Goal: Find specific page/section: Find specific page/section

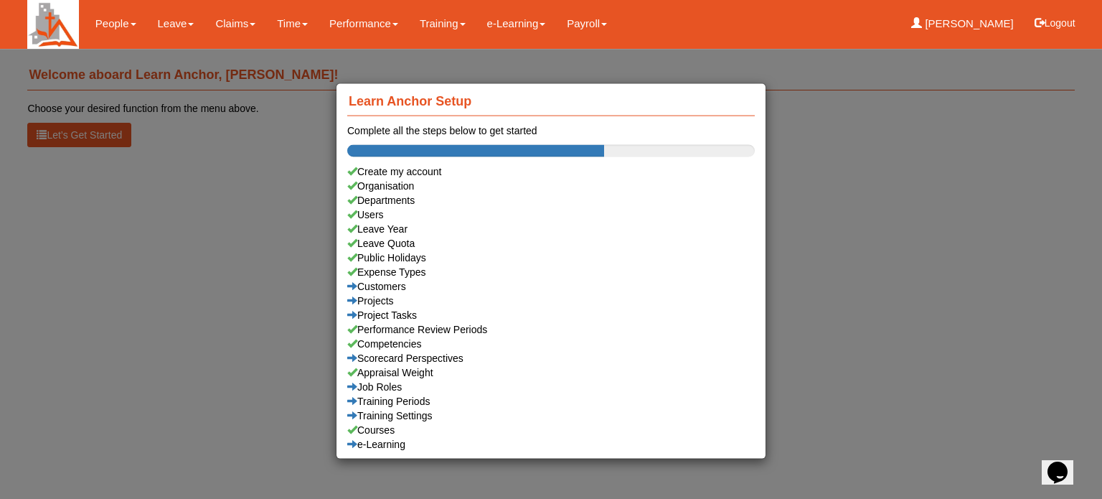
click at [168, 22] on div "Learn Anchor Setup Complete all the steps below to get started Create my accoun…" at bounding box center [551, 249] width 1102 height 499
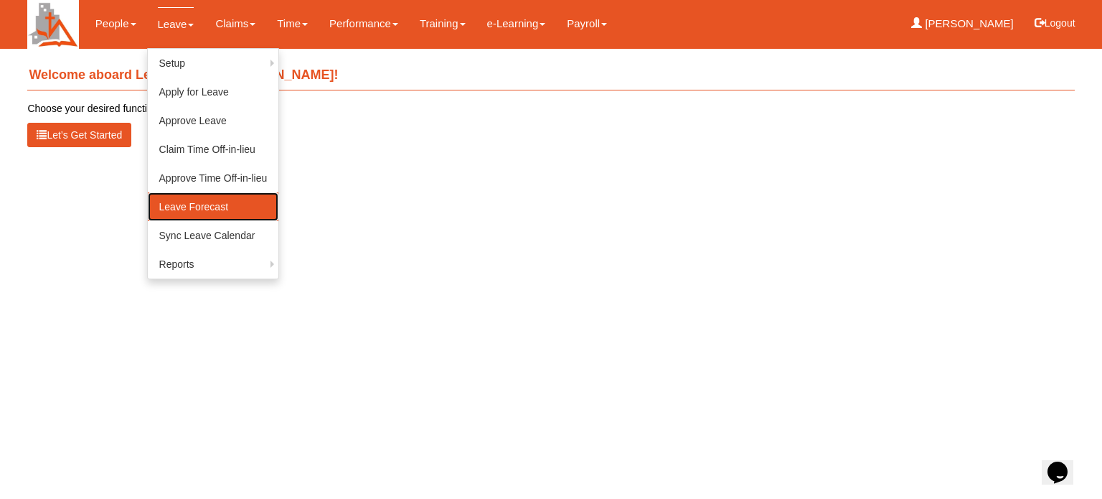
click at [185, 206] on link "Leave Forecast" at bounding box center [213, 206] width 131 height 29
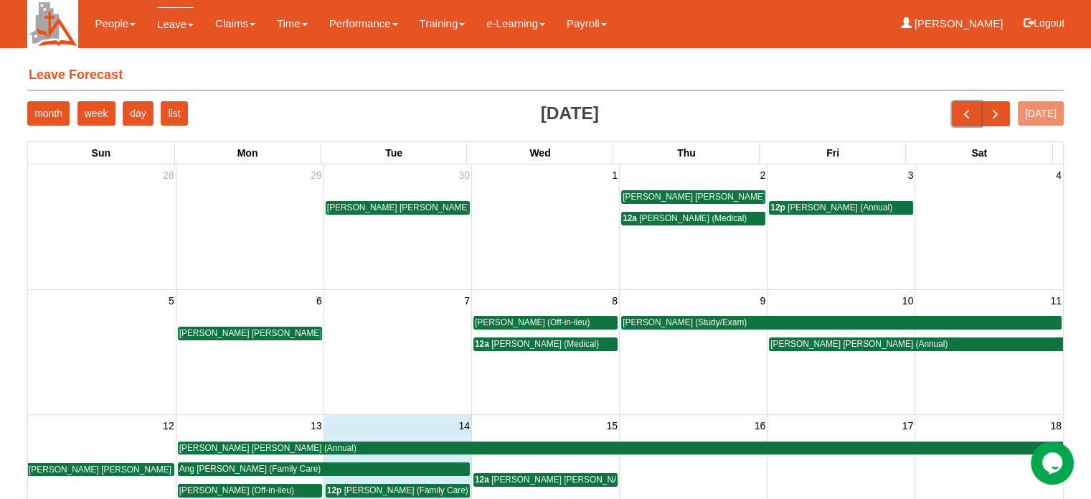
click at [973, 113] on span "prev" at bounding box center [966, 113] width 15 height 15
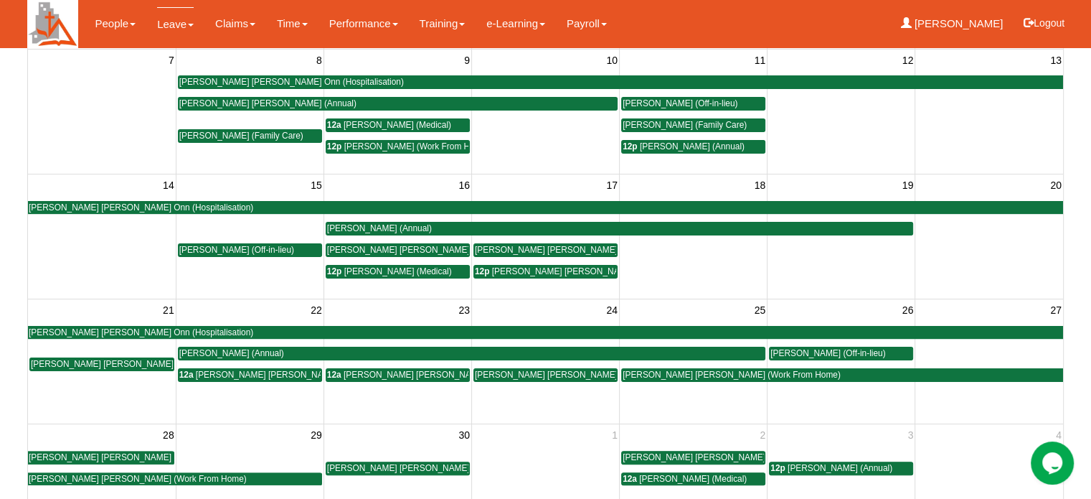
scroll to position [287, 0]
